Goal: Information Seeking & Learning: Learn about a topic

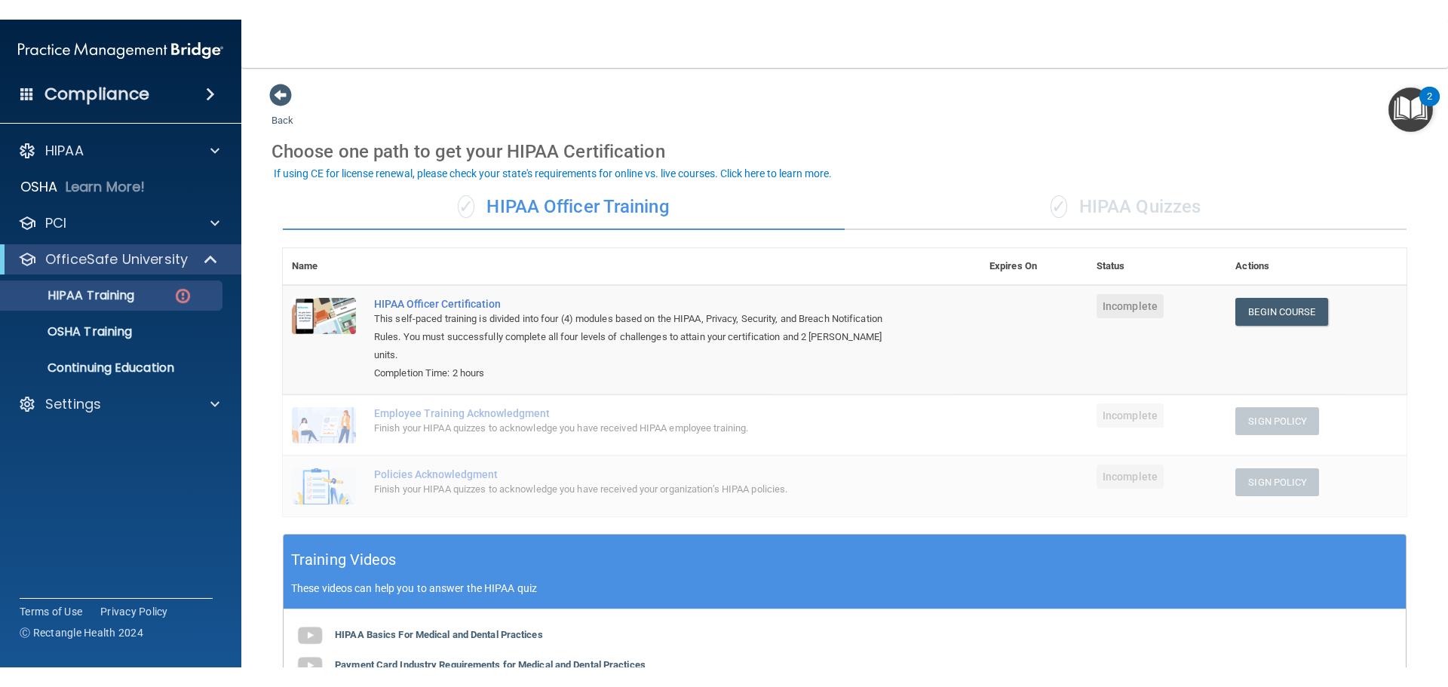
scroll to position [75, 0]
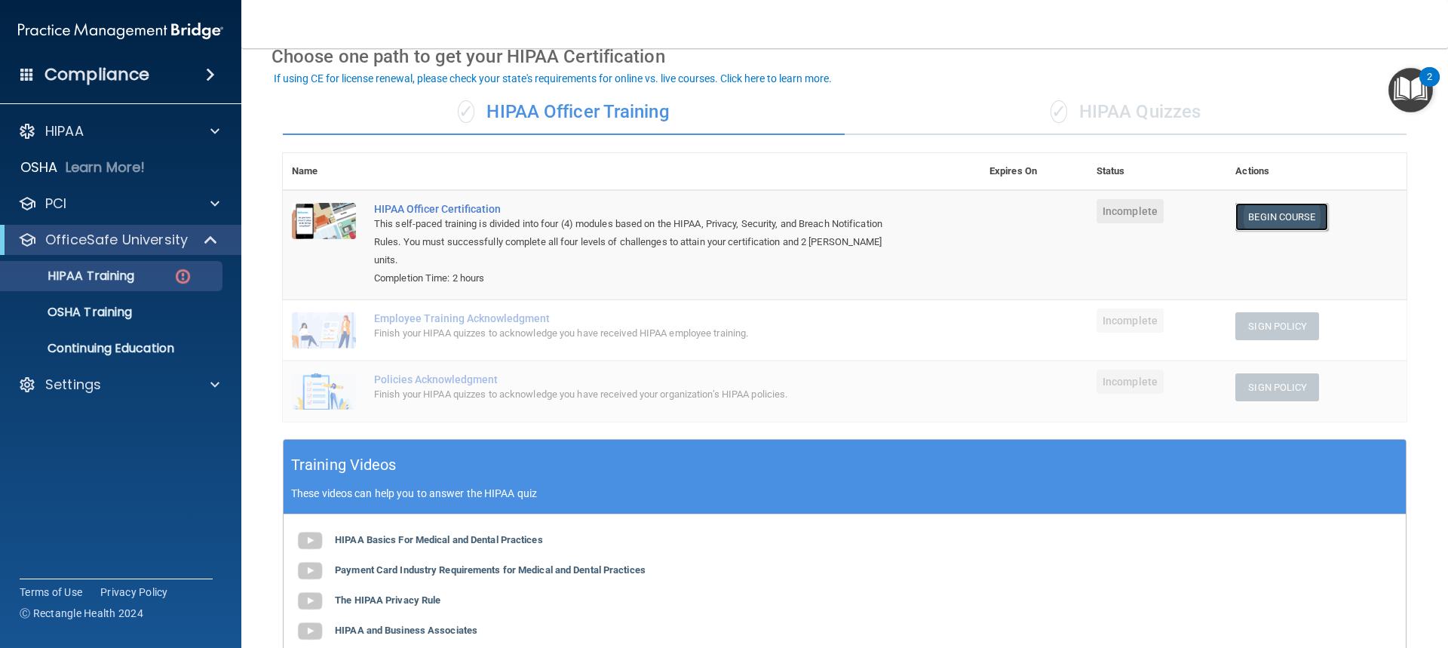
click at [1249, 204] on link "Begin Course" at bounding box center [1282, 217] width 92 height 28
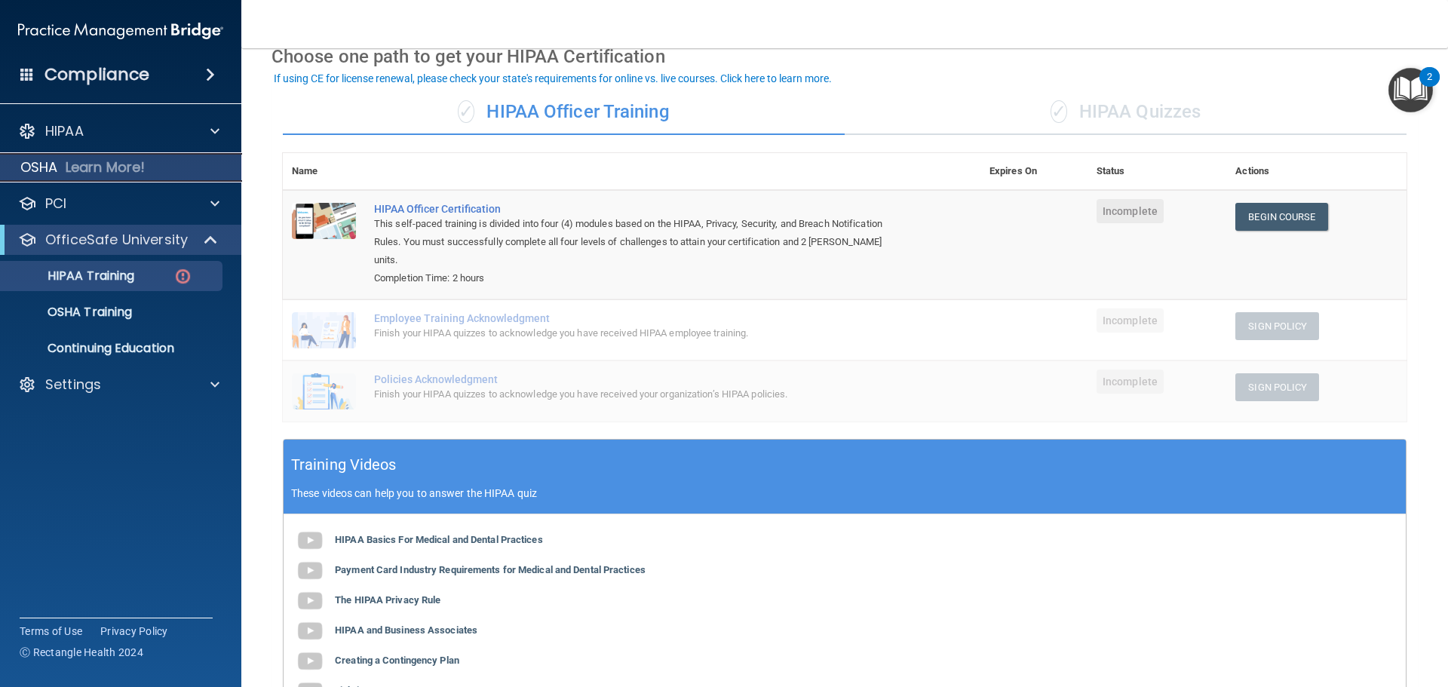
click at [140, 167] on p "Learn More!" at bounding box center [106, 167] width 80 height 18
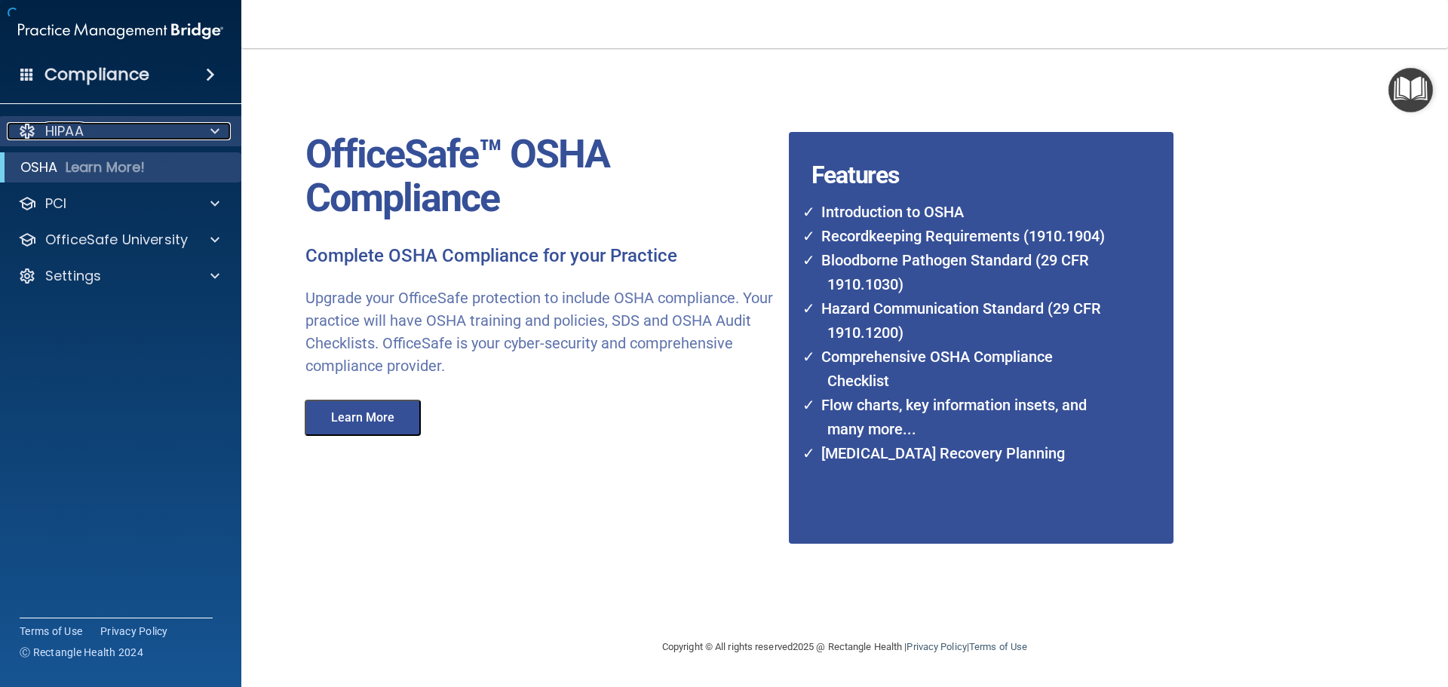
click at [145, 140] on div "HIPAA" at bounding box center [100, 131] width 187 height 18
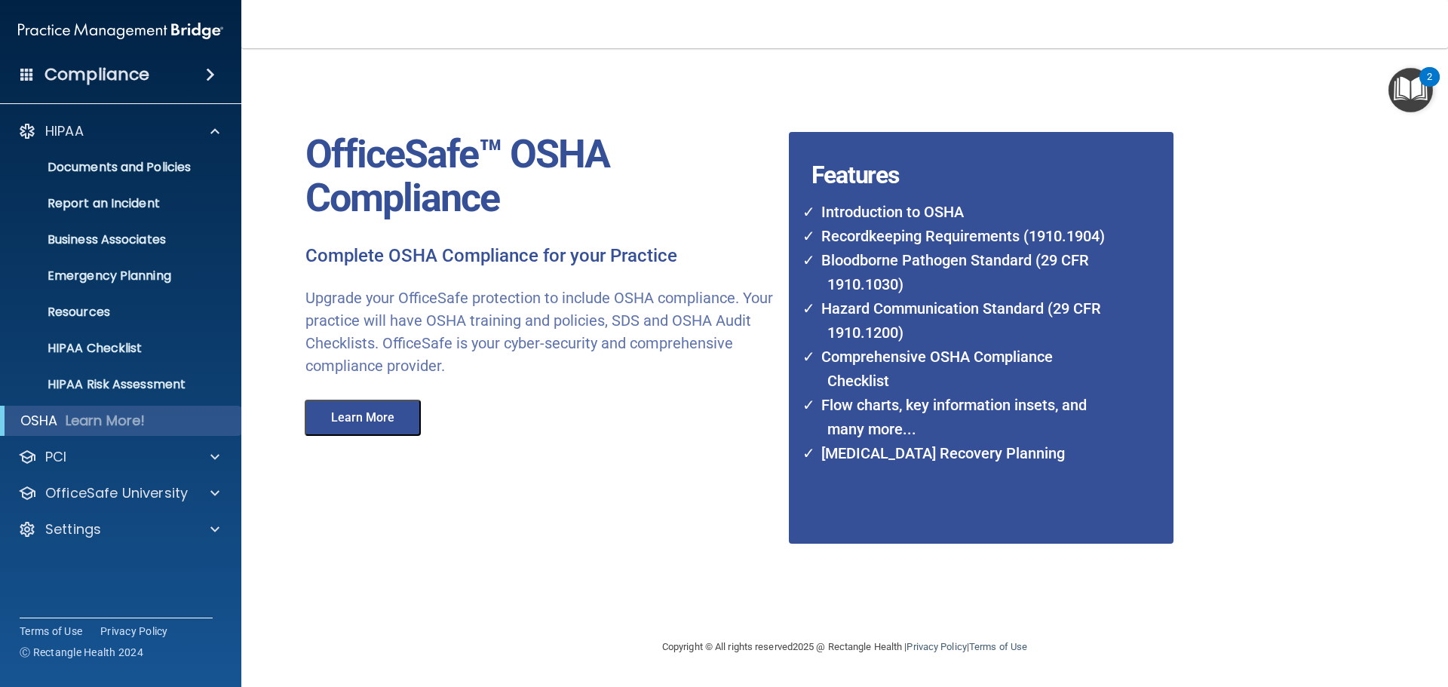
click at [121, 69] on h4 "Compliance" at bounding box center [97, 74] width 105 height 21
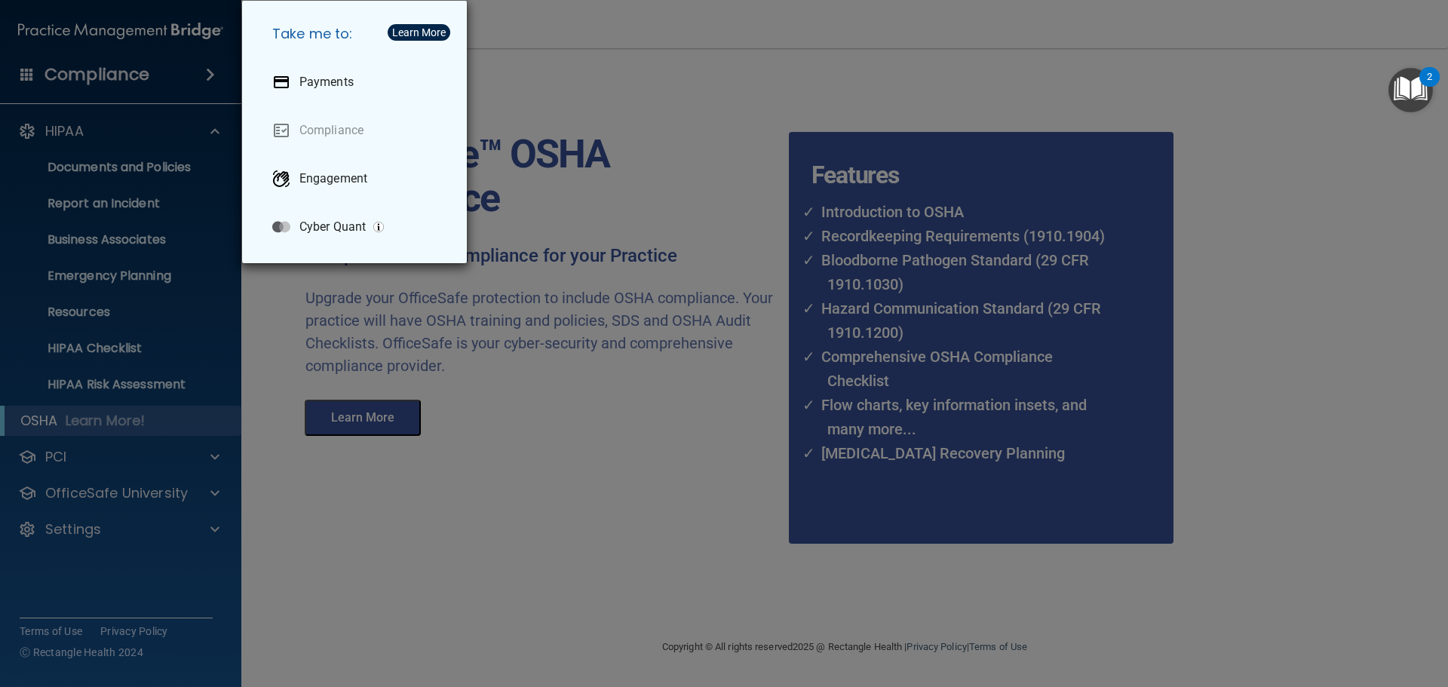
click at [292, 26] on h5 "Take me to:" at bounding box center [357, 34] width 195 height 42
click at [1448, 194] on div "Take me to: Payments Compliance Engagement Cyber Quant" at bounding box center [724, 343] width 1448 height 687
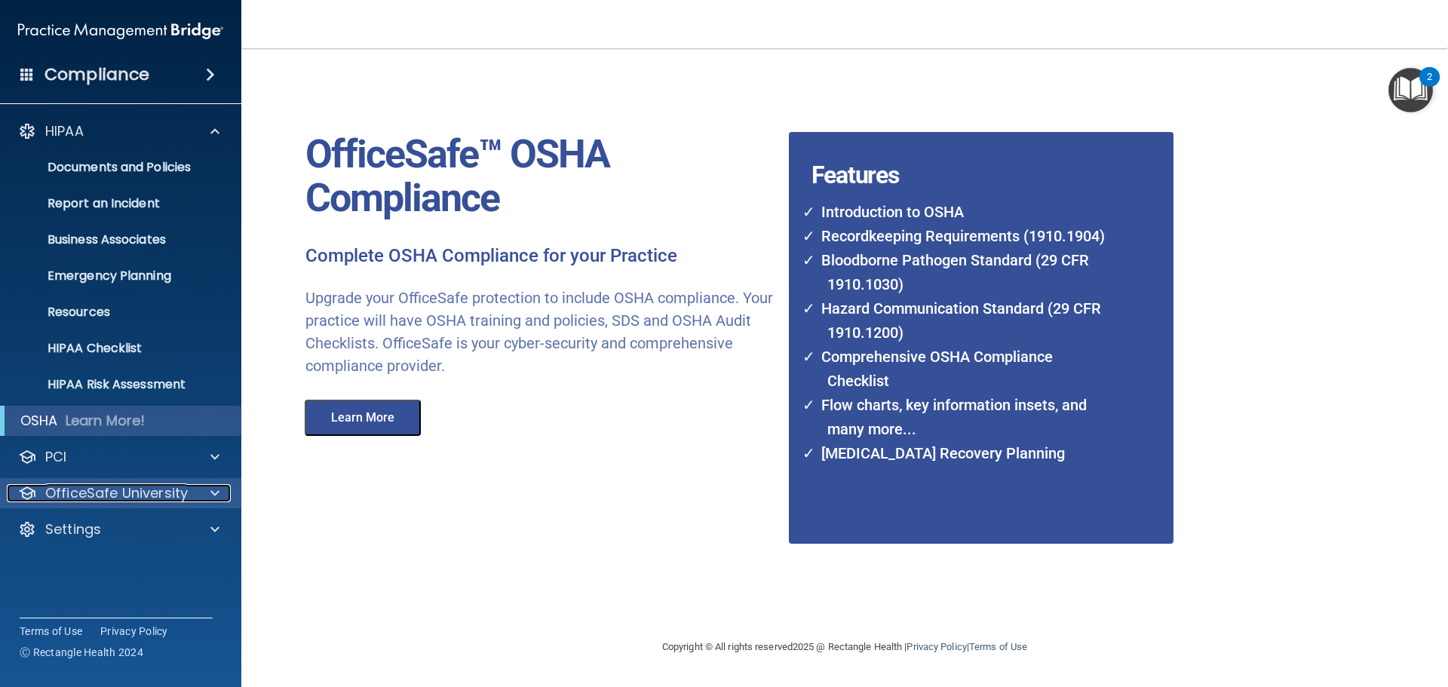
click at [86, 487] on p "OfficeSafe University" at bounding box center [116, 493] width 143 height 18
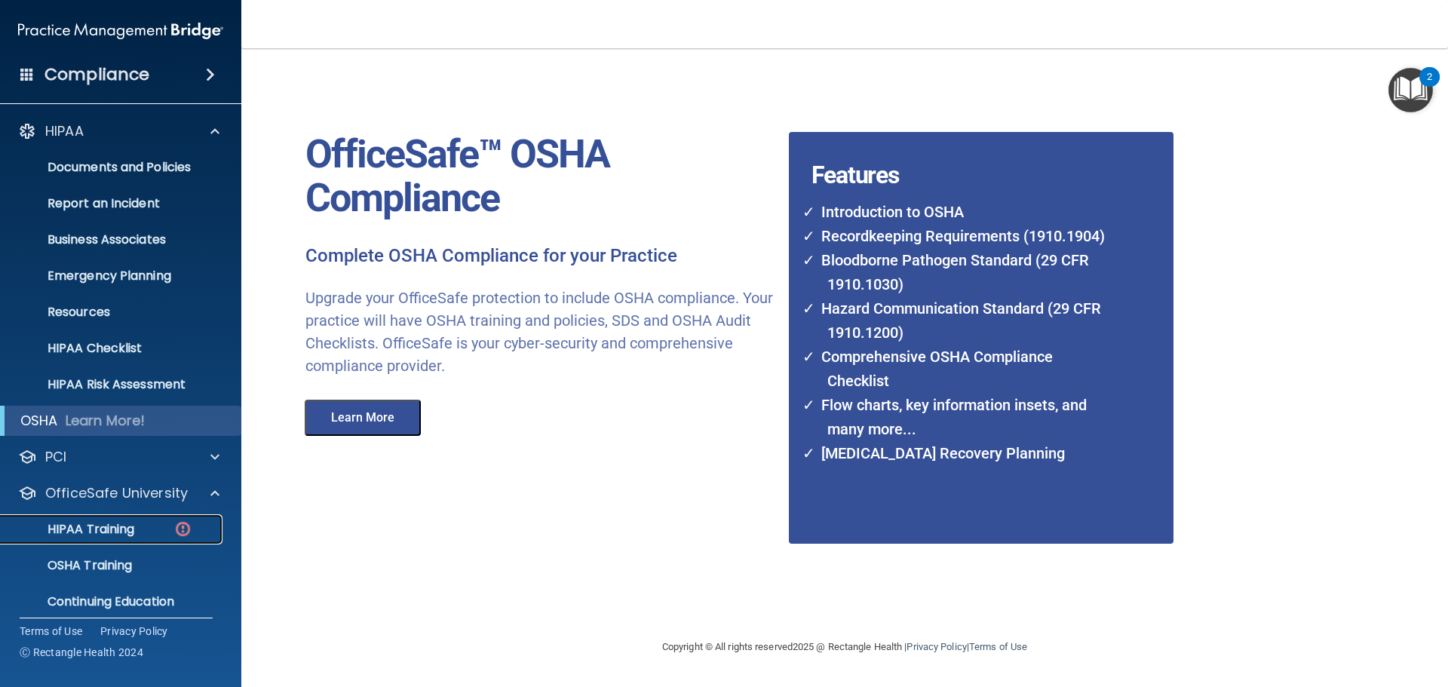
click at [89, 522] on p "HIPAA Training" at bounding box center [72, 529] width 124 height 15
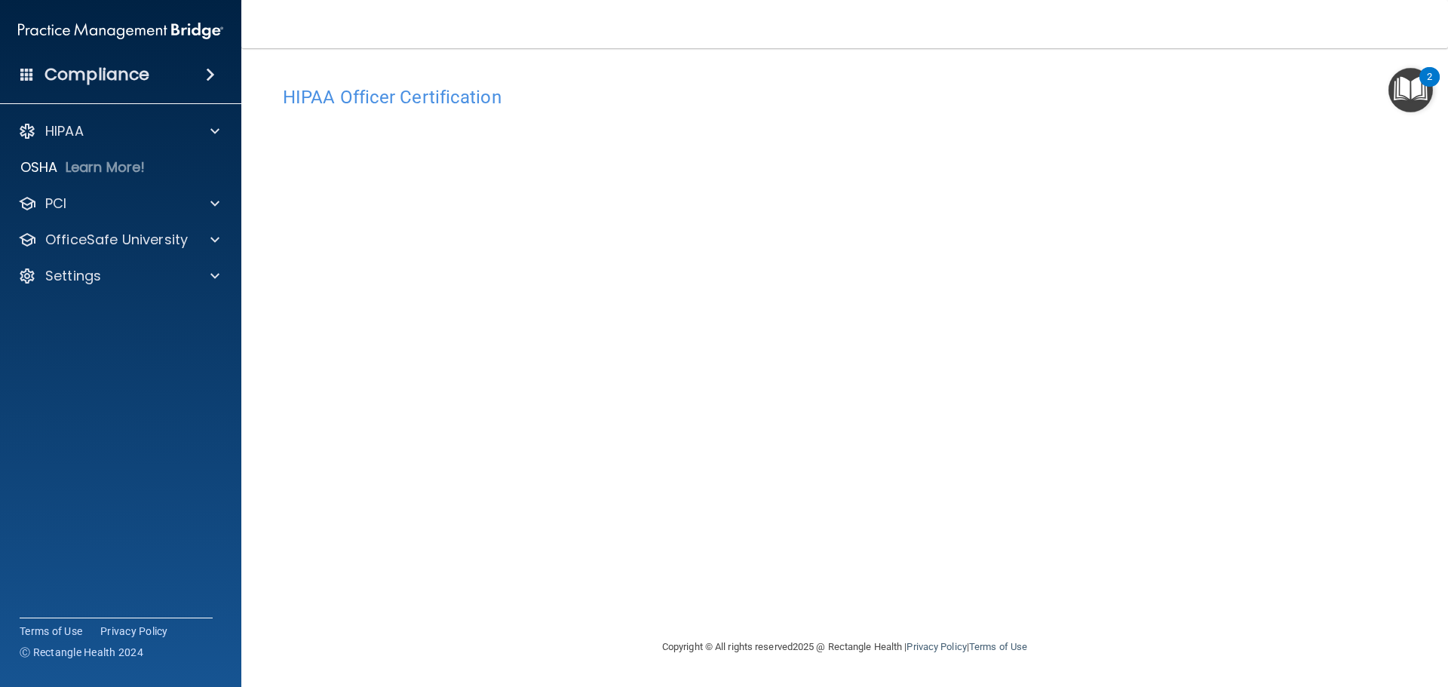
click at [368, 97] on h4 "HIPAA Officer Certification" at bounding box center [845, 98] width 1124 height 20
